Goal: Task Accomplishment & Management: Complete application form

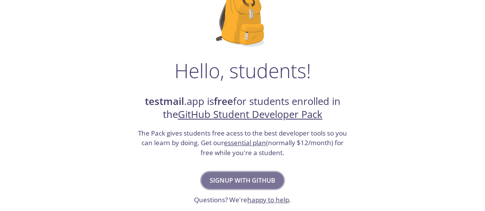
drag, startPoint x: 0, startPoint y: 0, endPoint x: 244, endPoint y: 179, distance: 302.9
click at [244, 179] on span "Signup with GitHub" at bounding box center [243, 180] width 66 height 11
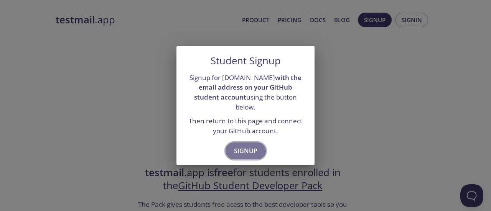
click at [246, 147] on span "Signup" at bounding box center [245, 151] width 23 height 11
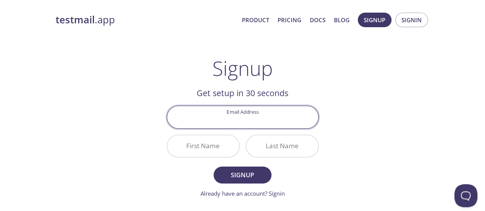
click at [251, 120] on input "Email Address" at bounding box center [242, 117] width 151 height 22
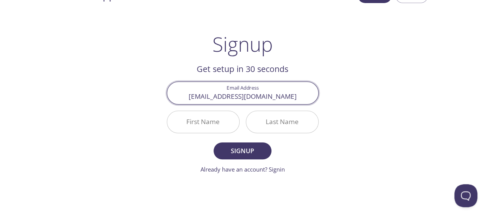
scroll to position [25, 0]
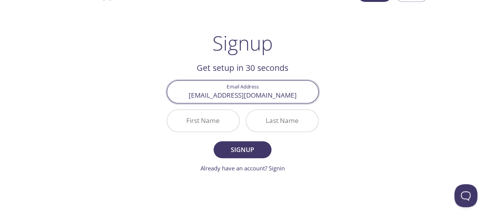
type input "[EMAIL_ADDRESS][DOMAIN_NAME]"
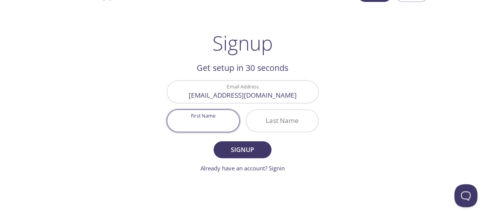
click at [218, 114] on input "First Name" at bounding box center [203, 121] width 72 height 22
type input "Htut"
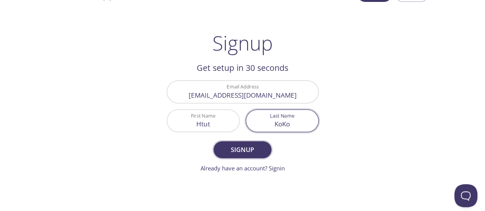
type input "KoKo"
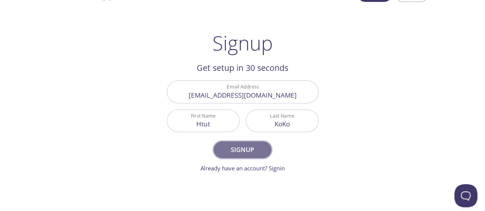
click at [249, 157] on button "Signup" at bounding box center [241, 149] width 57 height 17
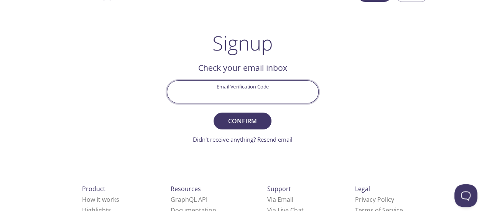
click at [251, 91] on input "Email Verification Code" at bounding box center [242, 92] width 151 height 22
paste input "5Q95H1Y"
type input "5Q95H1Y"
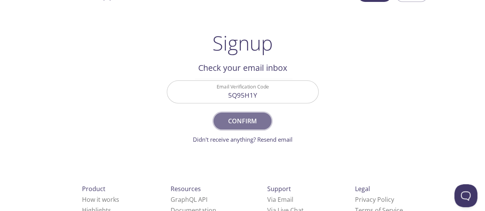
click at [241, 119] on span "Confirm" at bounding box center [242, 121] width 41 height 11
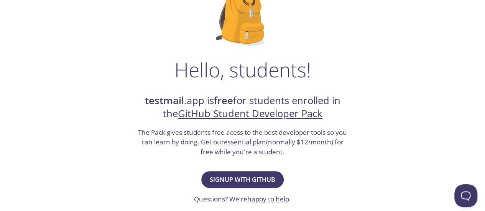
scroll to position [72, 0]
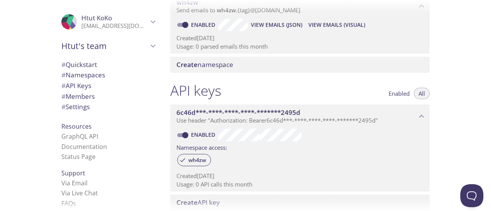
scroll to position [127, 0]
